Goal: Task Accomplishment & Management: Manage account settings

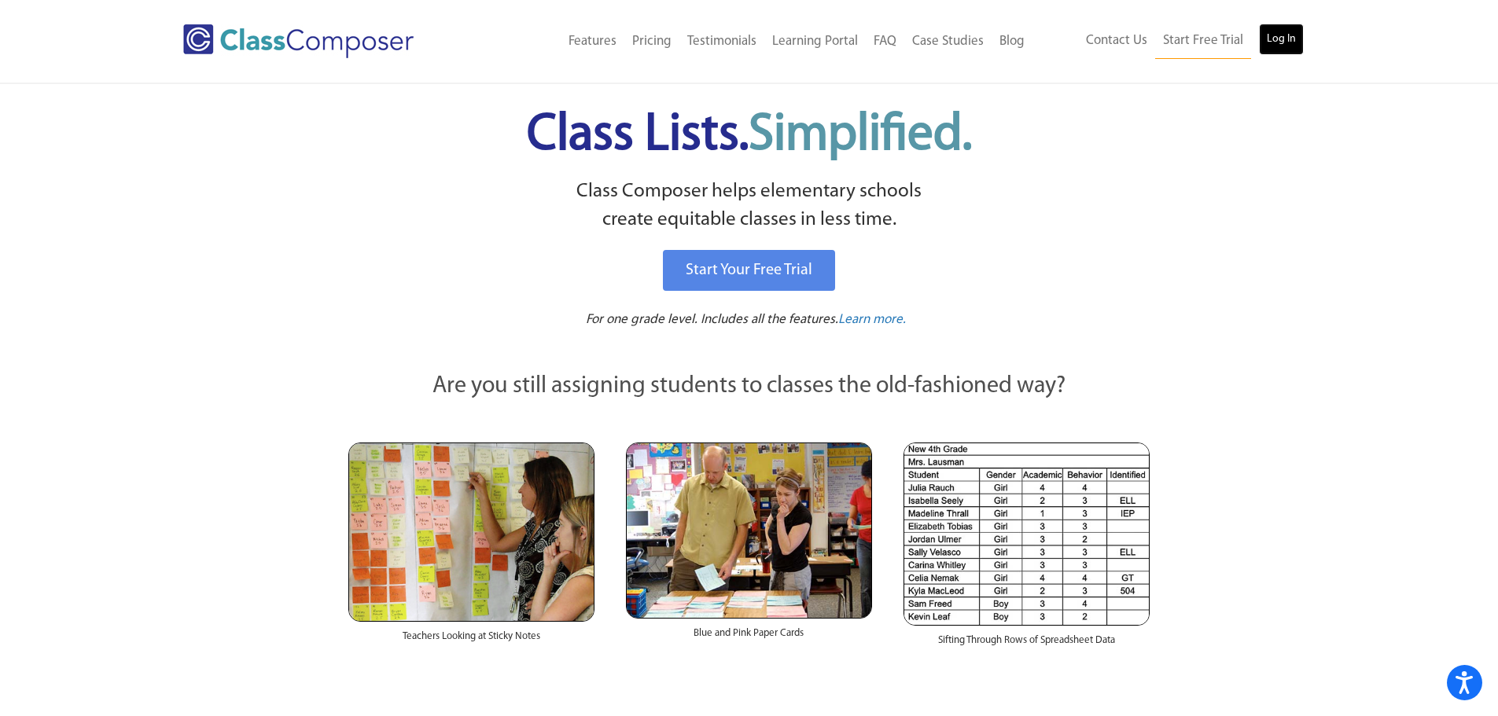
click at [1294, 49] on link "Log In" at bounding box center [1281, 39] width 45 height 31
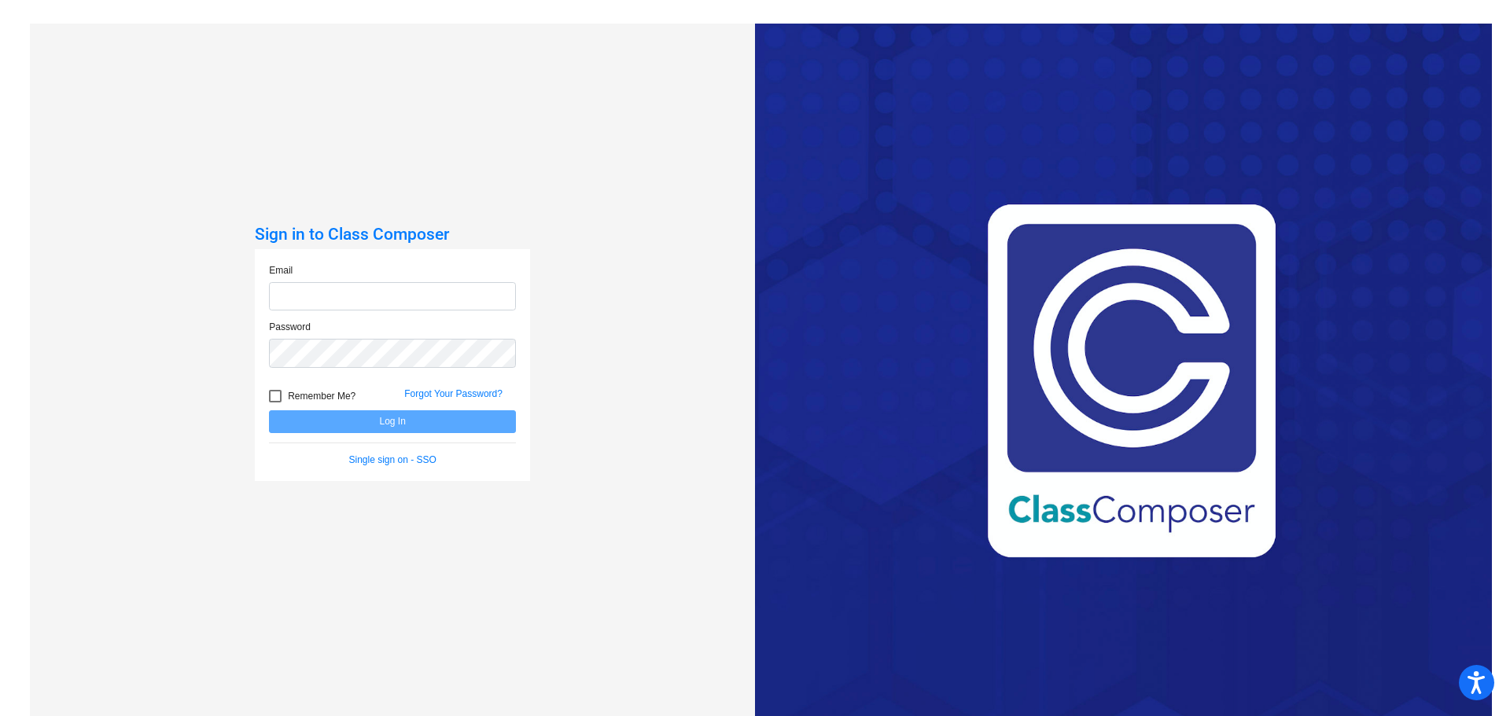
type input "[EMAIL_ADDRESS][DOMAIN_NAME]"
click at [387, 427] on button "Log In" at bounding box center [392, 421] width 247 height 23
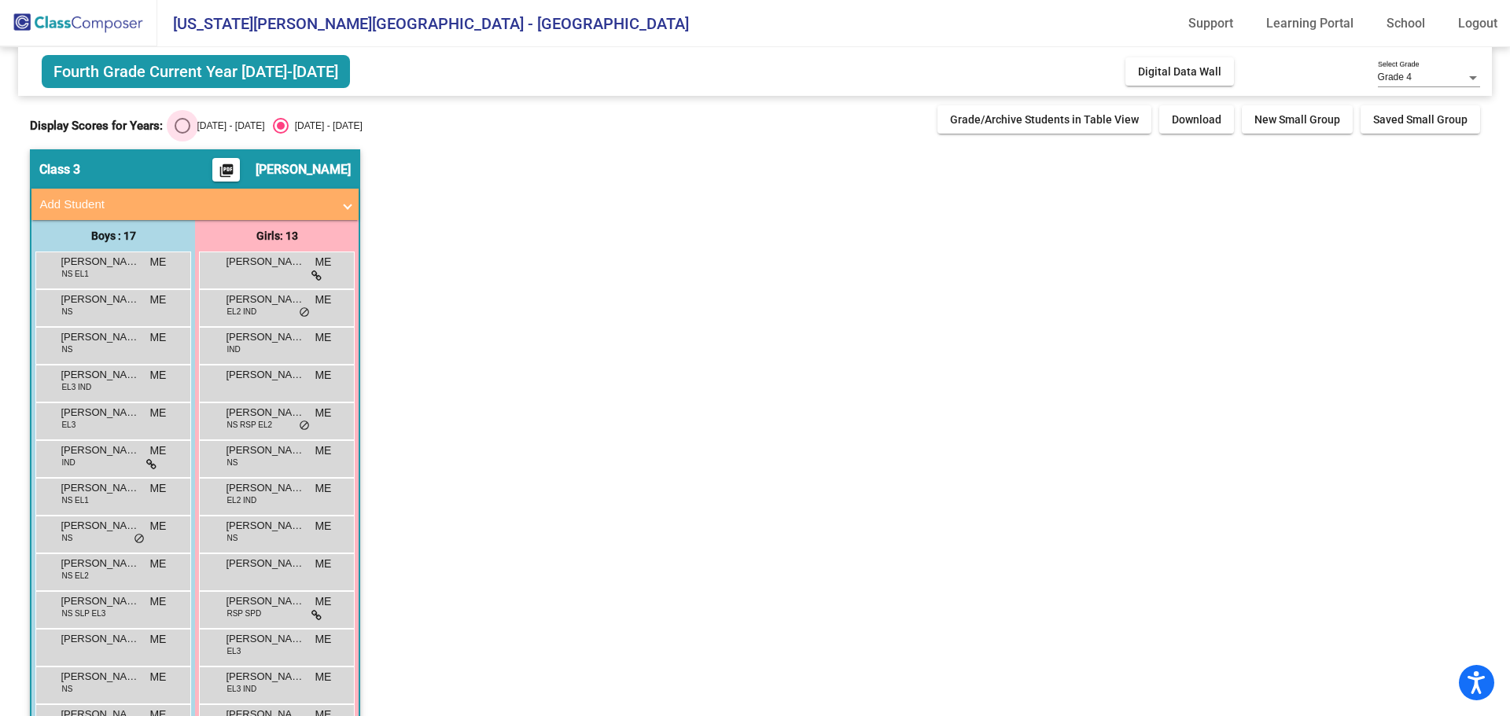
click at [175, 130] on div "Select an option" at bounding box center [183, 126] width 16 height 16
click at [182, 134] on input "[DATE] - [DATE]" at bounding box center [182, 134] width 1 height 1
radio input "true"
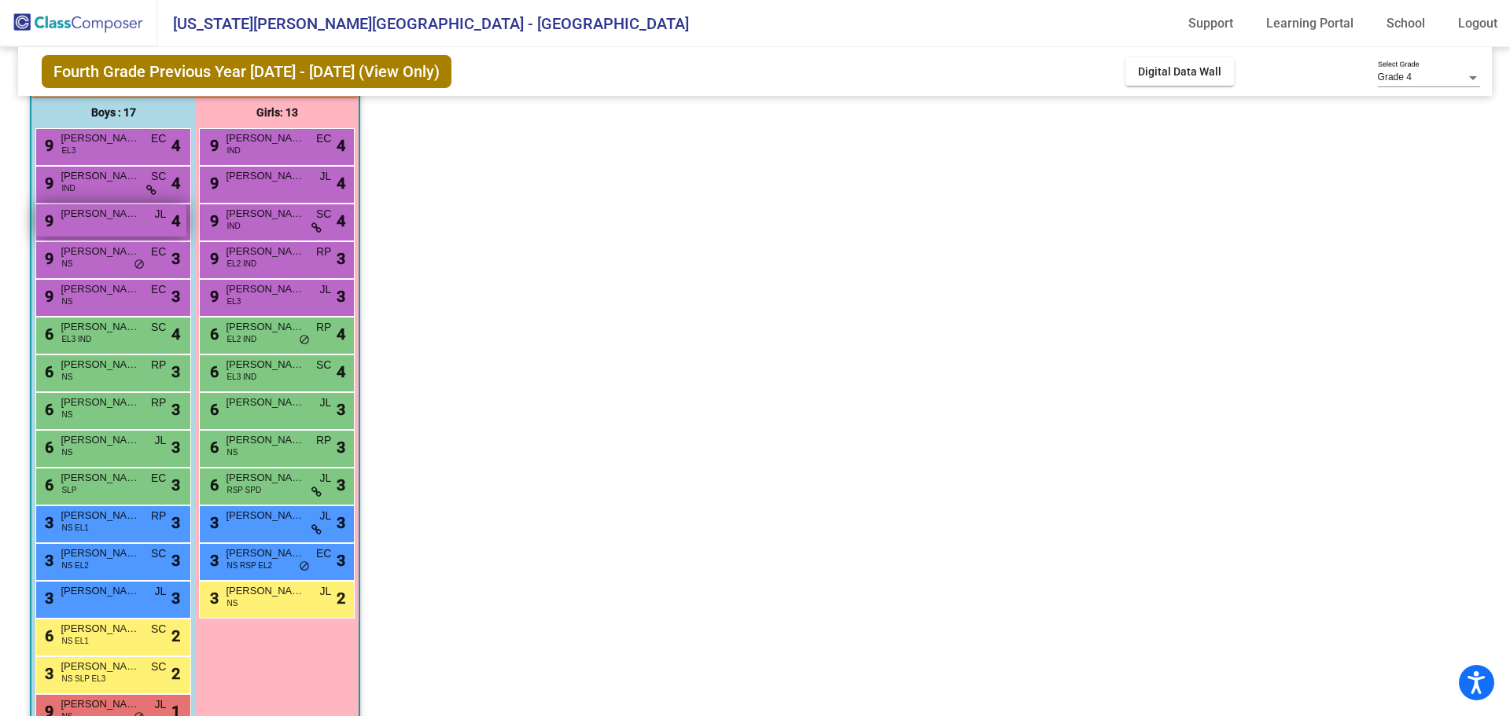
scroll to position [45, 0]
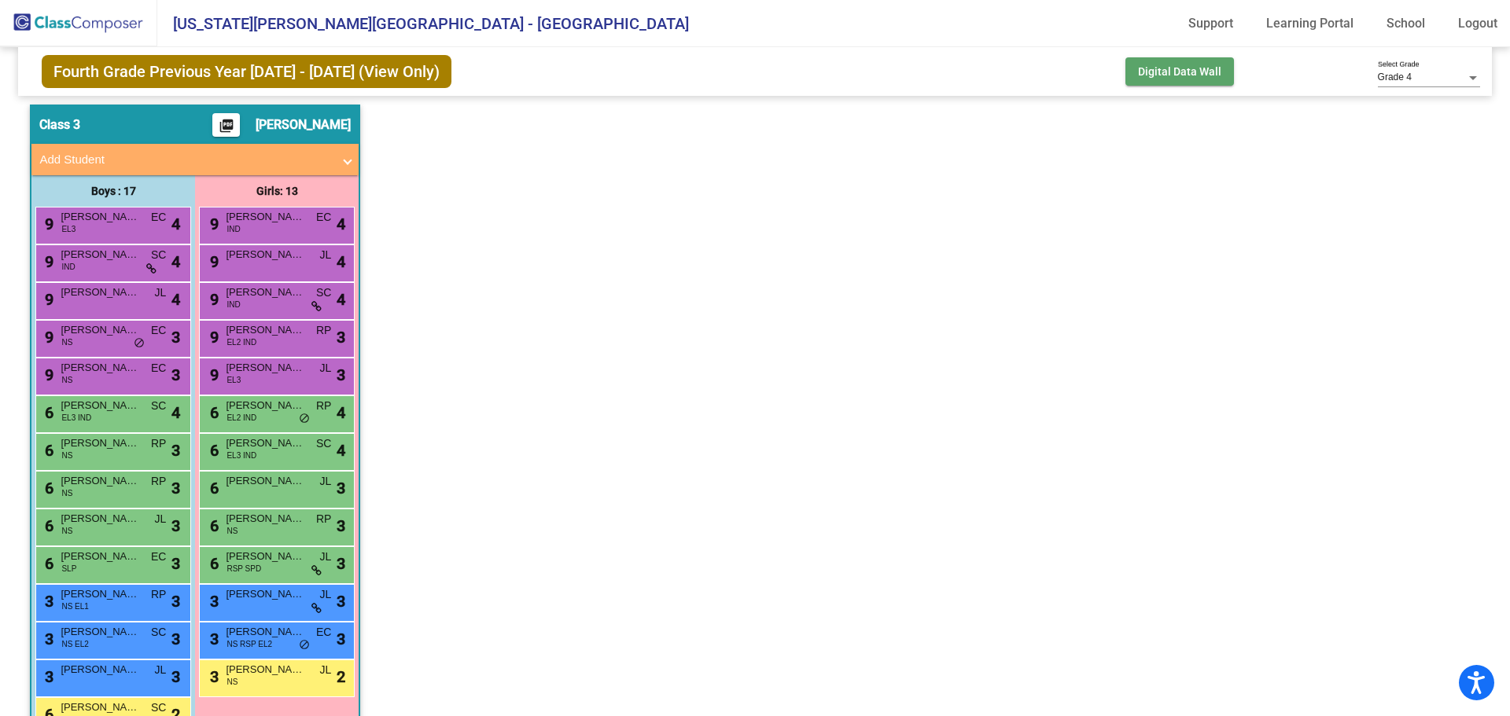
click at [1140, 72] on span "Digital Data Wall" at bounding box center [1179, 71] width 83 height 13
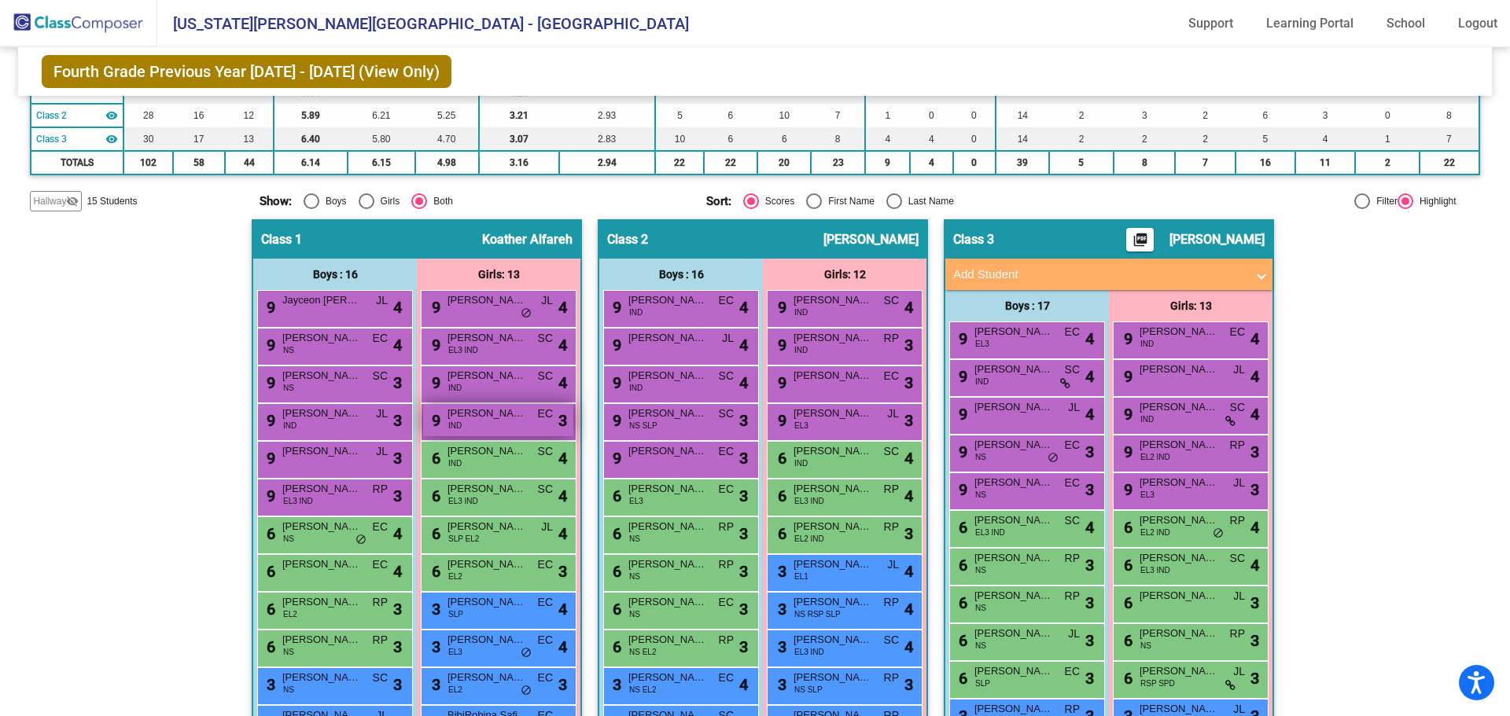
scroll to position [393, 0]
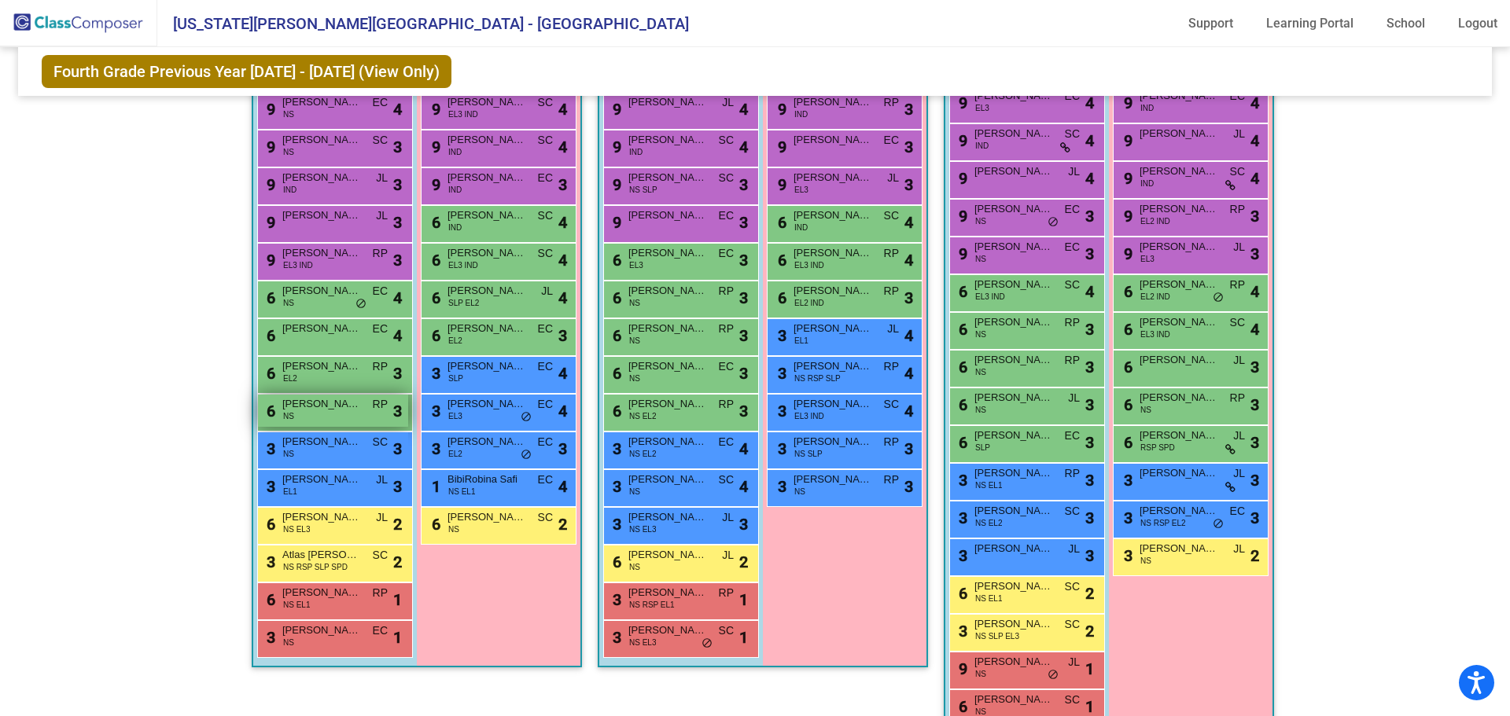
click at [311, 410] on span "[PERSON_NAME]" at bounding box center [321, 404] width 79 height 16
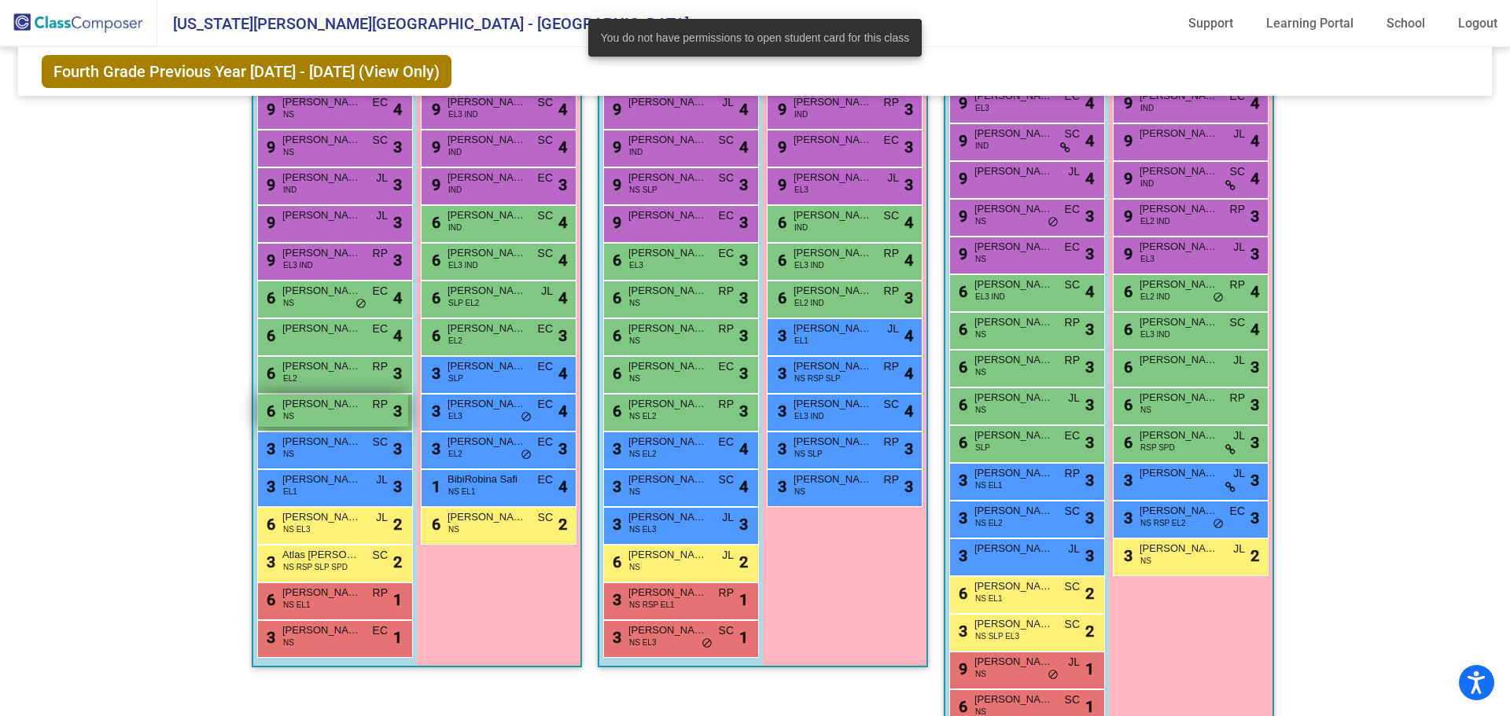
scroll to position [0, 0]
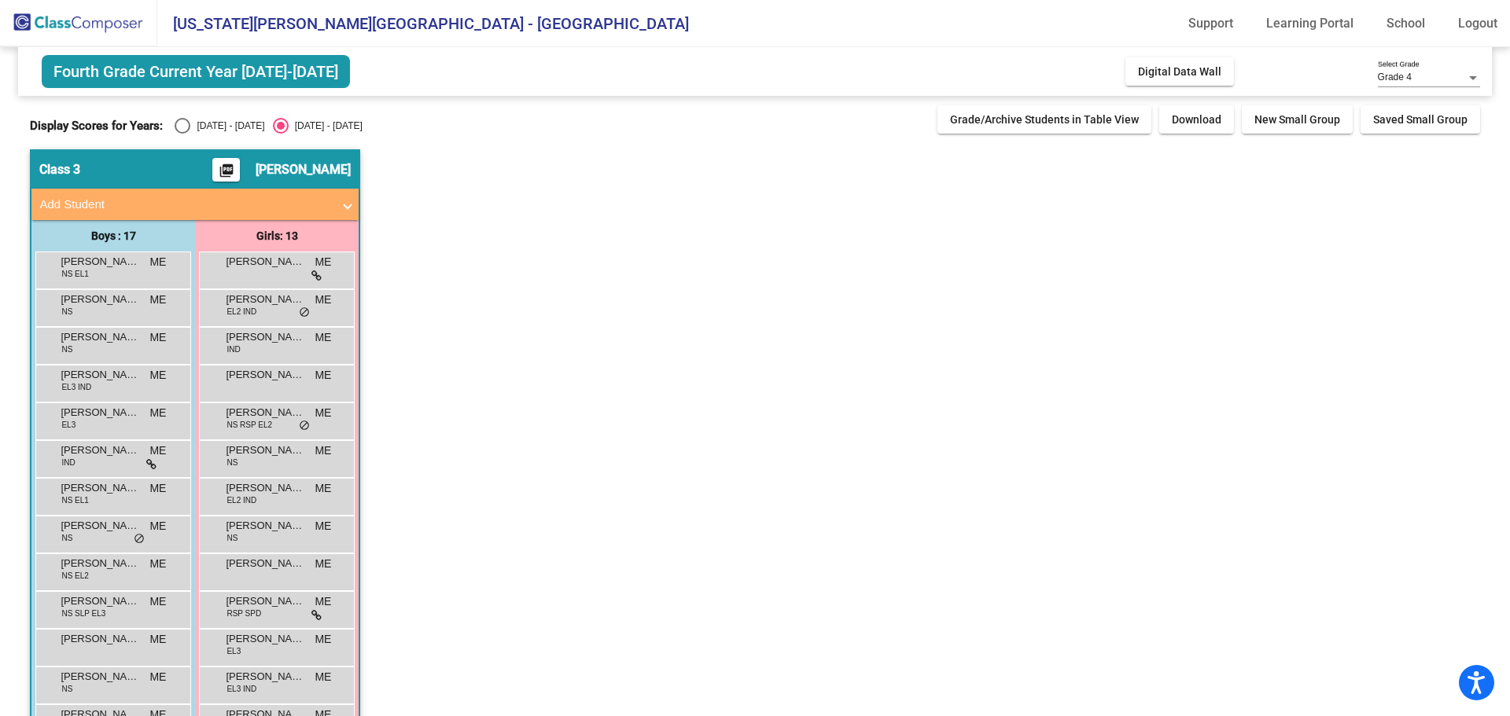
click at [176, 127] on div "Select an option" at bounding box center [183, 126] width 16 height 16
click at [182, 134] on input "2024 - 2025" at bounding box center [182, 134] width 1 height 1
radio input "true"
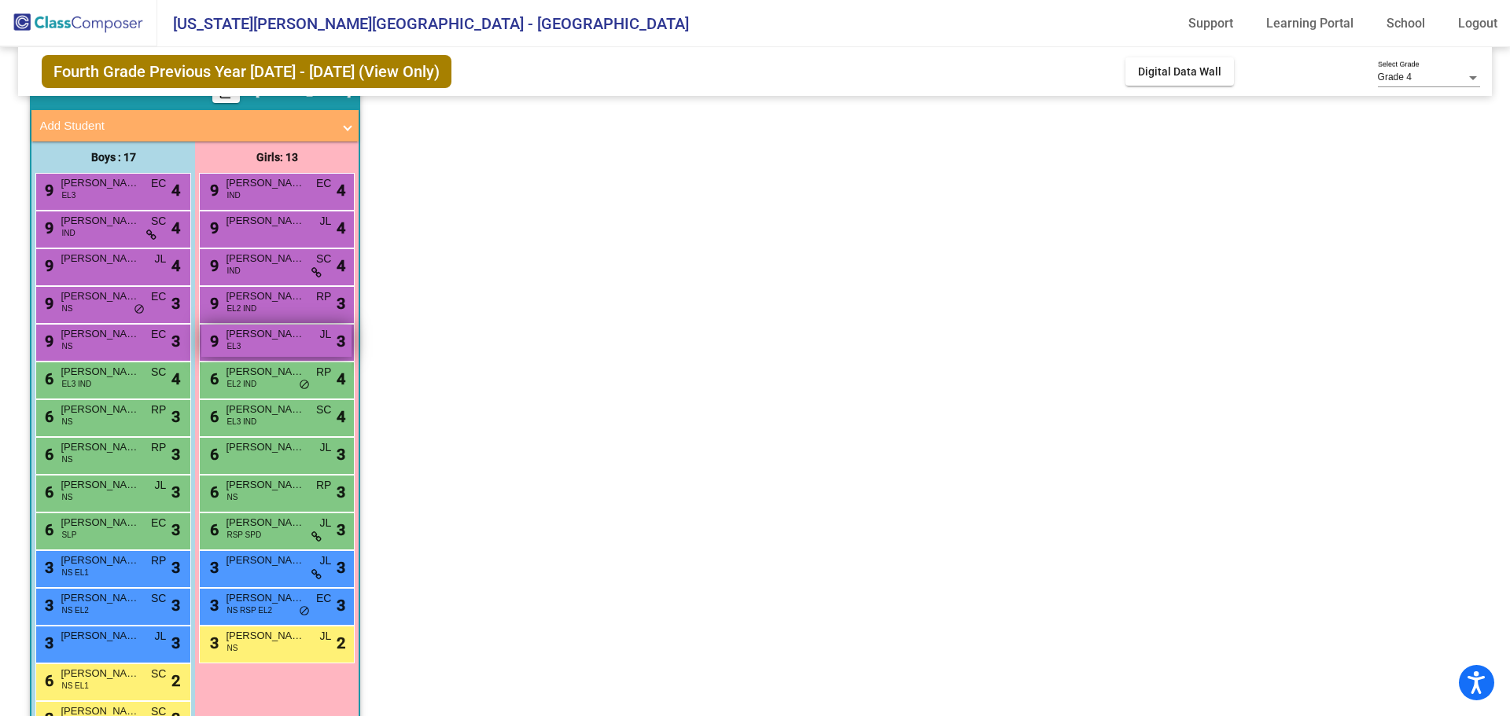
scroll to position [157, 0]
